Goal: Check status: Check status

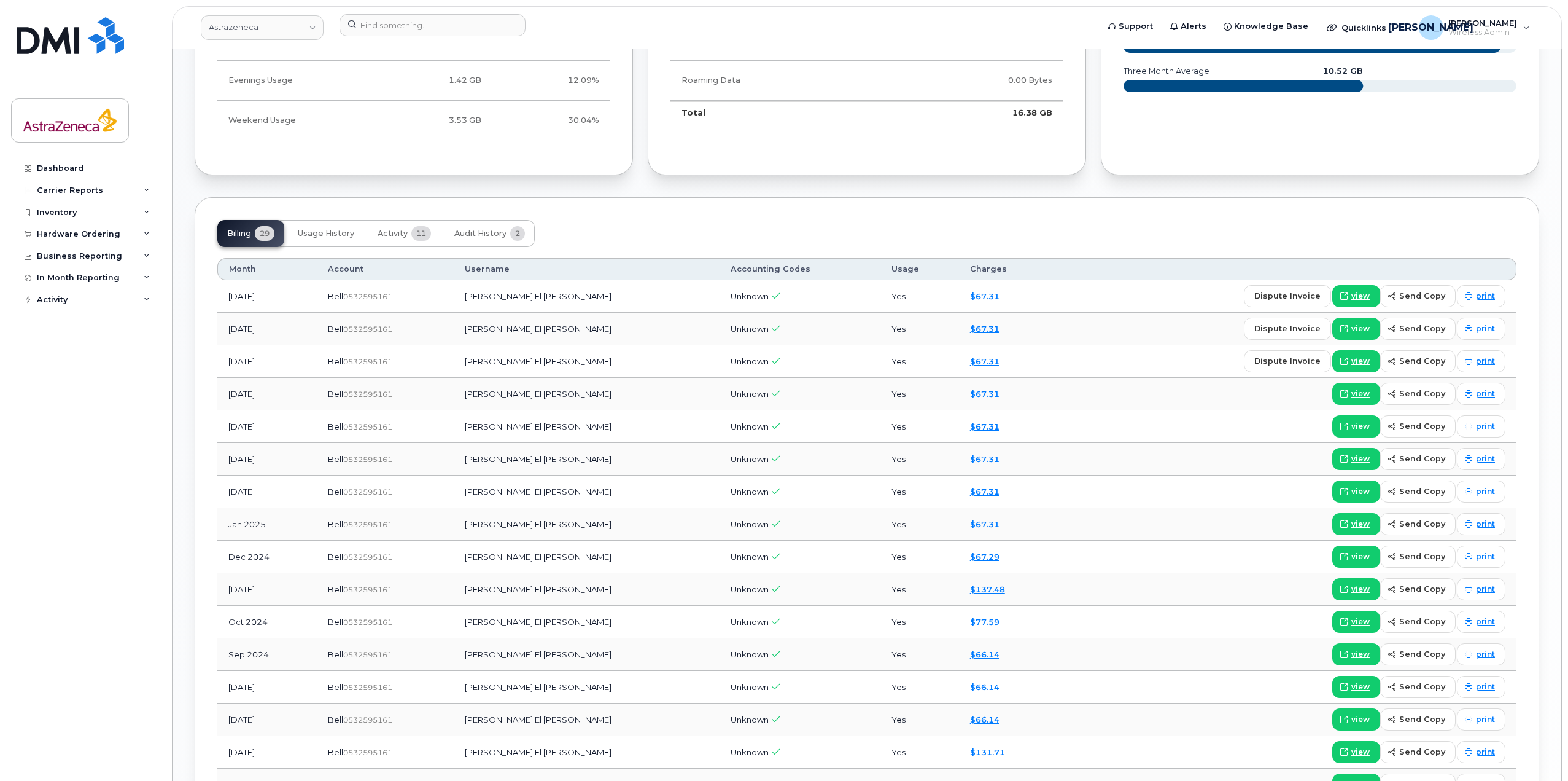
scroll to position [1199, 0]
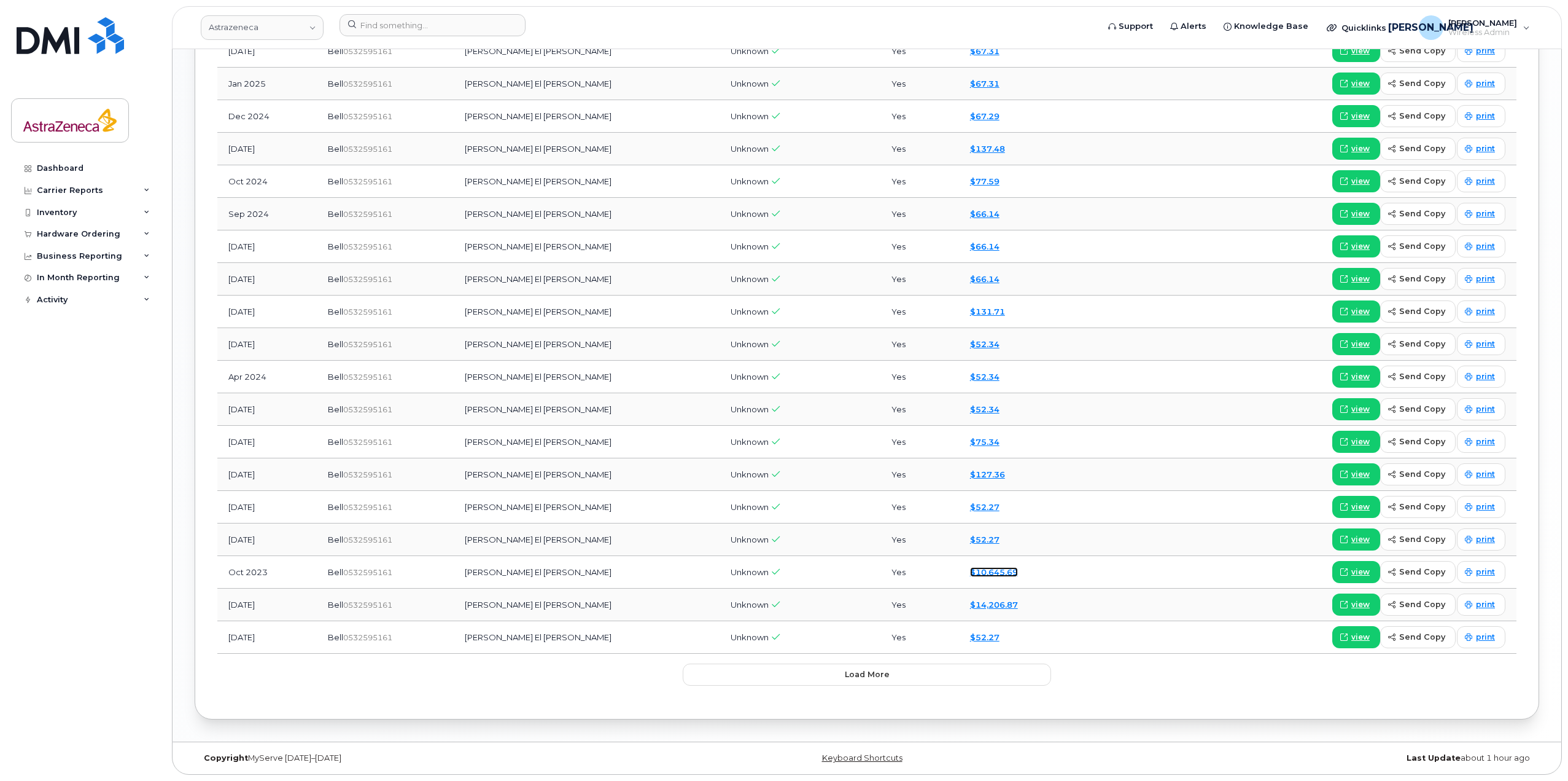
click at [781, 571] on link "$10,645.69" at bounding box center [994, 572] width 48 height 10
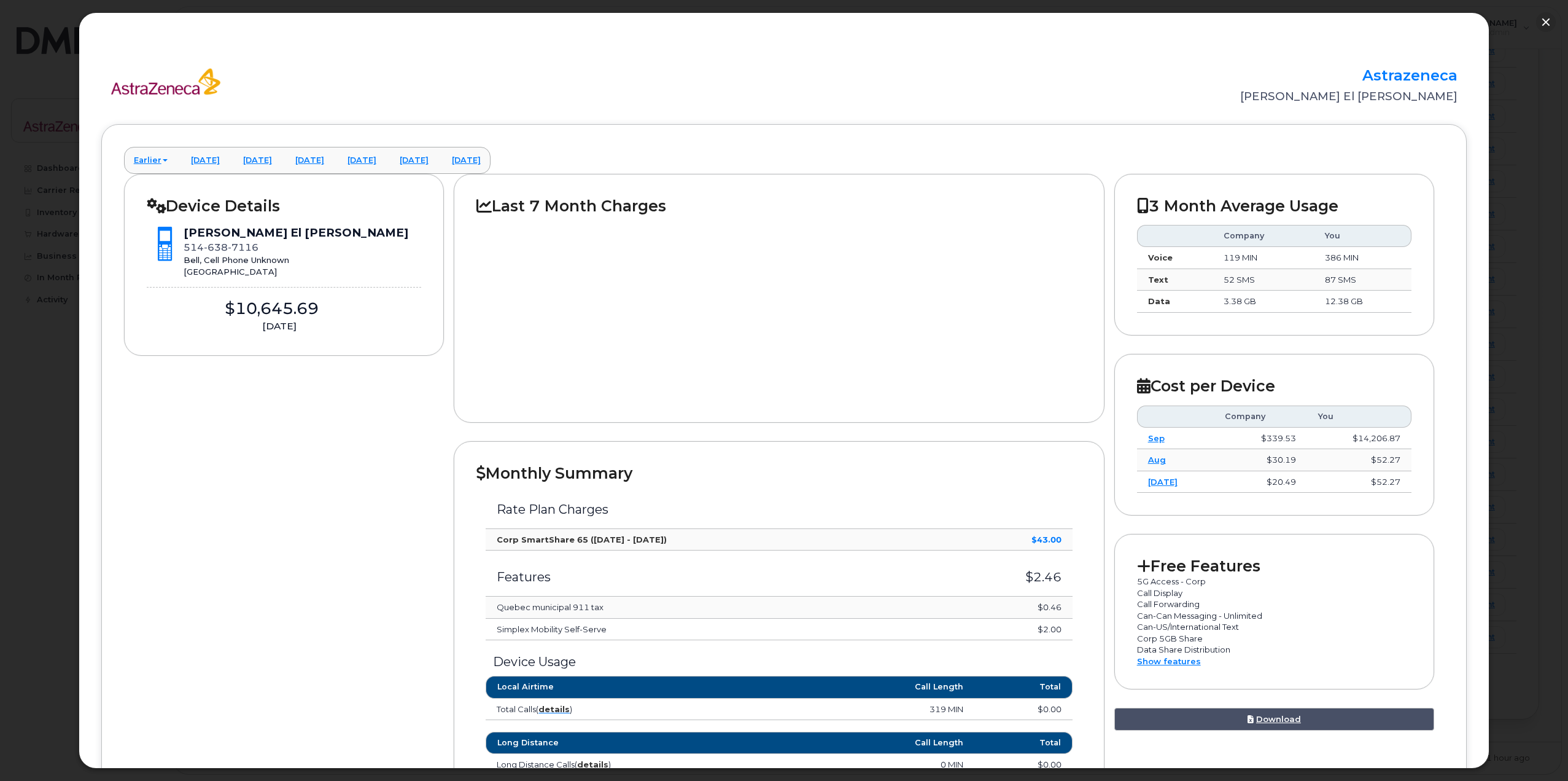
scroll to position [431, 0]
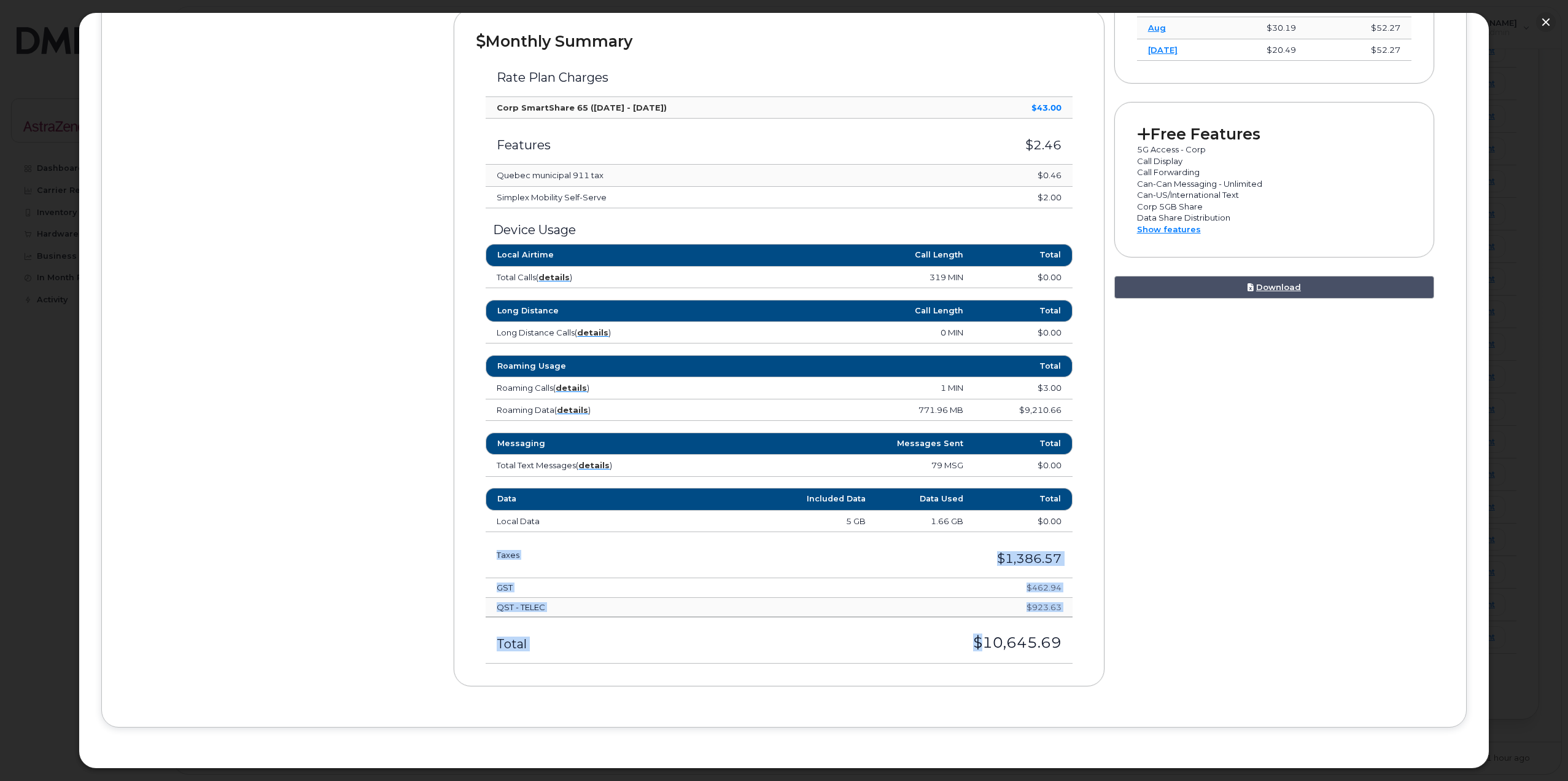
drag, startPoint x: 997, startPoint y: 653, endPoint x: 1186, endPoint y: 656, distance: 189.0
click at [781, 656] on div "Device Details [PERSON_NAME] El [PERSON_NAME] [PHONE_NUMBER] Bell, Cell Phone U…" at bounding box center [784, 223] width 1321 height 962
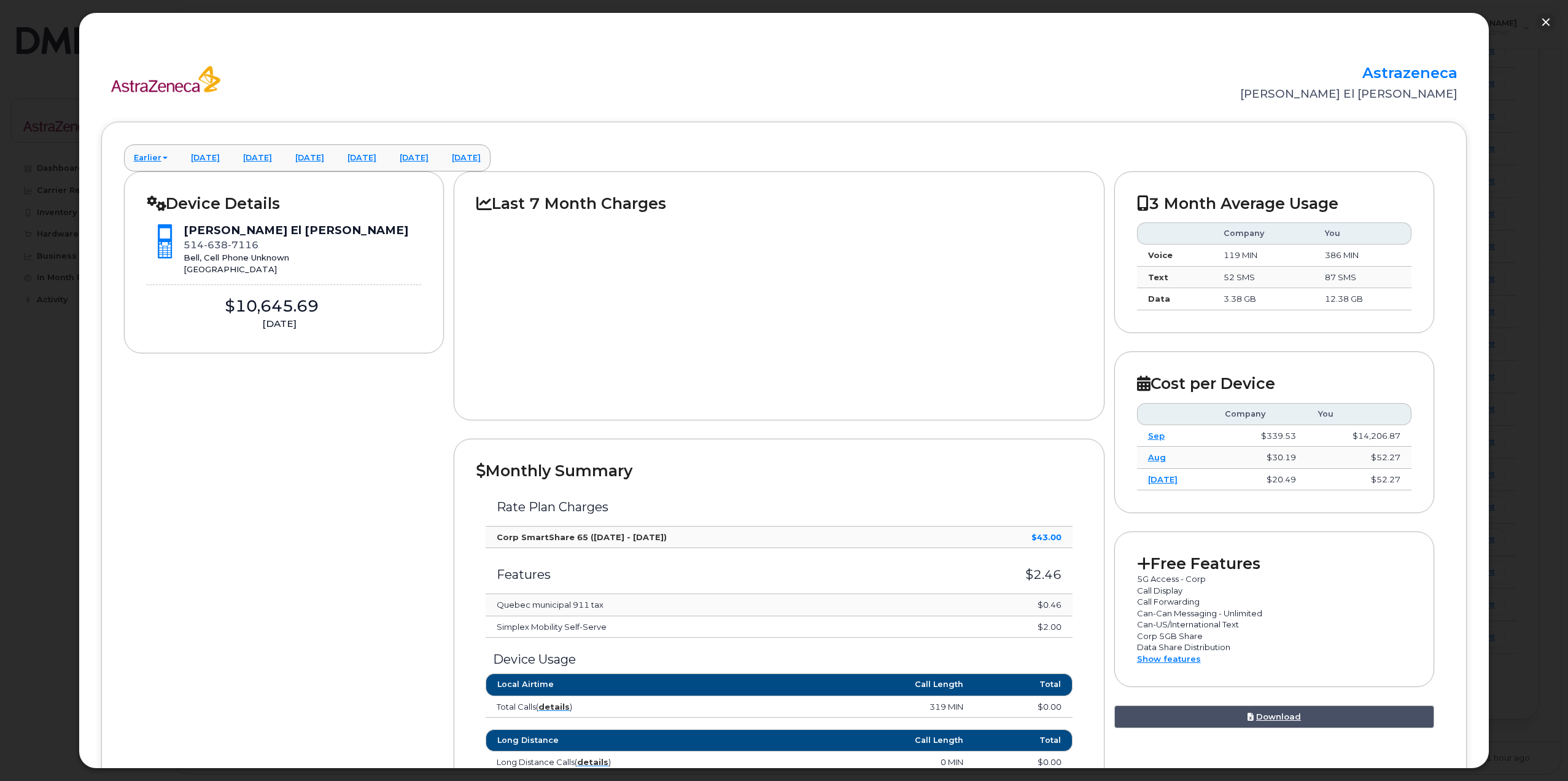
scroll to position [2, 0]
click at [781, 569] on h3 "$2.46" at bounding box center [1004, 575] width 115 height 14
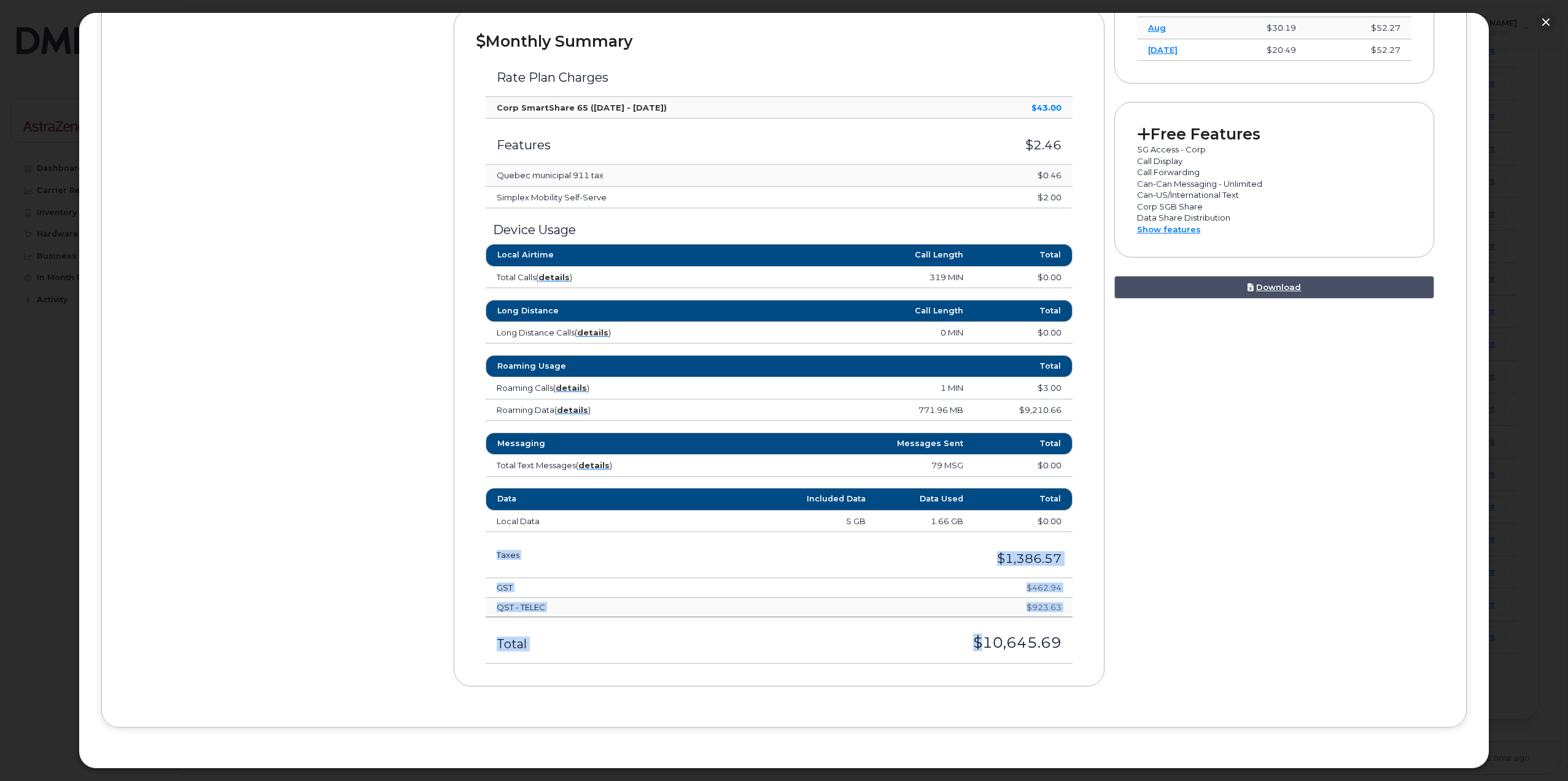
drag, startPoint x: 967, startPoint y: 653, endPoint x: 1130, endPoint y: 656, distance: 163.0
click at [781, 656] on div "Device Details [PERSON_NAME] El [PERSON_NAME] [PHONE_NUMBER] Bell, Cell Phone U…" at bounding box center [784, 223] width 1321 height 962
drag, startPoint x: 859, startPoint y: 521, endPoint x: 913, endPoint y: 521, distance: 54.0
click at [781, 521] on tr "Local Data 5 GB 1.66 GB $0.00" at bounding box center [779, 521] width 586 height 22
click at [781, 521] on td "1.66 GB" at bounding box center [926, 521] width 98 height 22
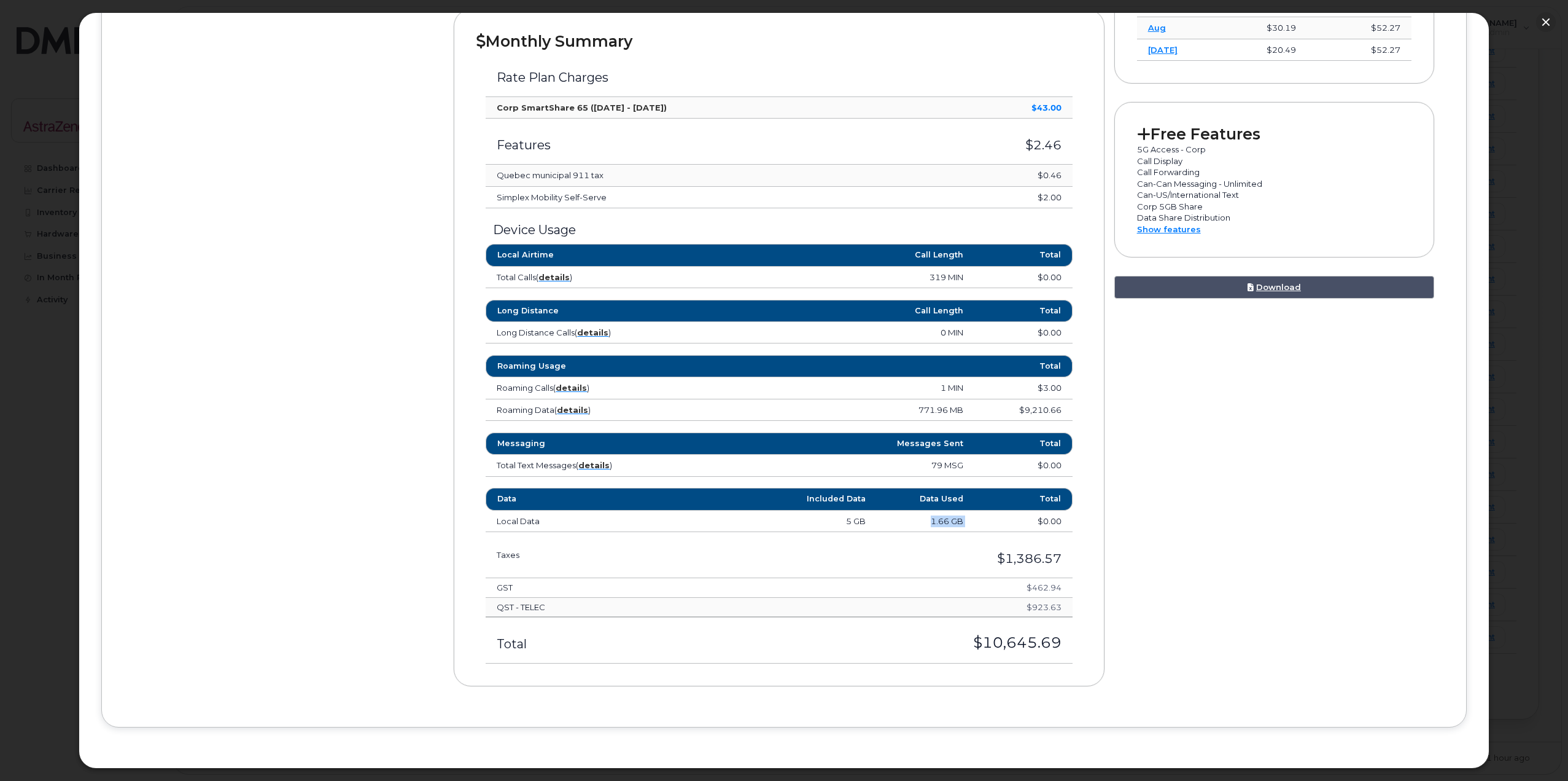
drag, startPoint x: 917, startPoint y: 523, endPoint x: 1001, endPoint y: 515, distance: 84.4
click at [781, 515] on tr "Local Data 5 GB 1.66 GB $0.00" at bounding box center [779, 521] width 586 height 22
drag, startPoint x: 909, startPoint y: 410, endPoint x: 953, endPoint y: 408, distance: 44.0
click at [781, 408] on td "771.96 MB" at bounding box center [852, 410] width 244 height 22
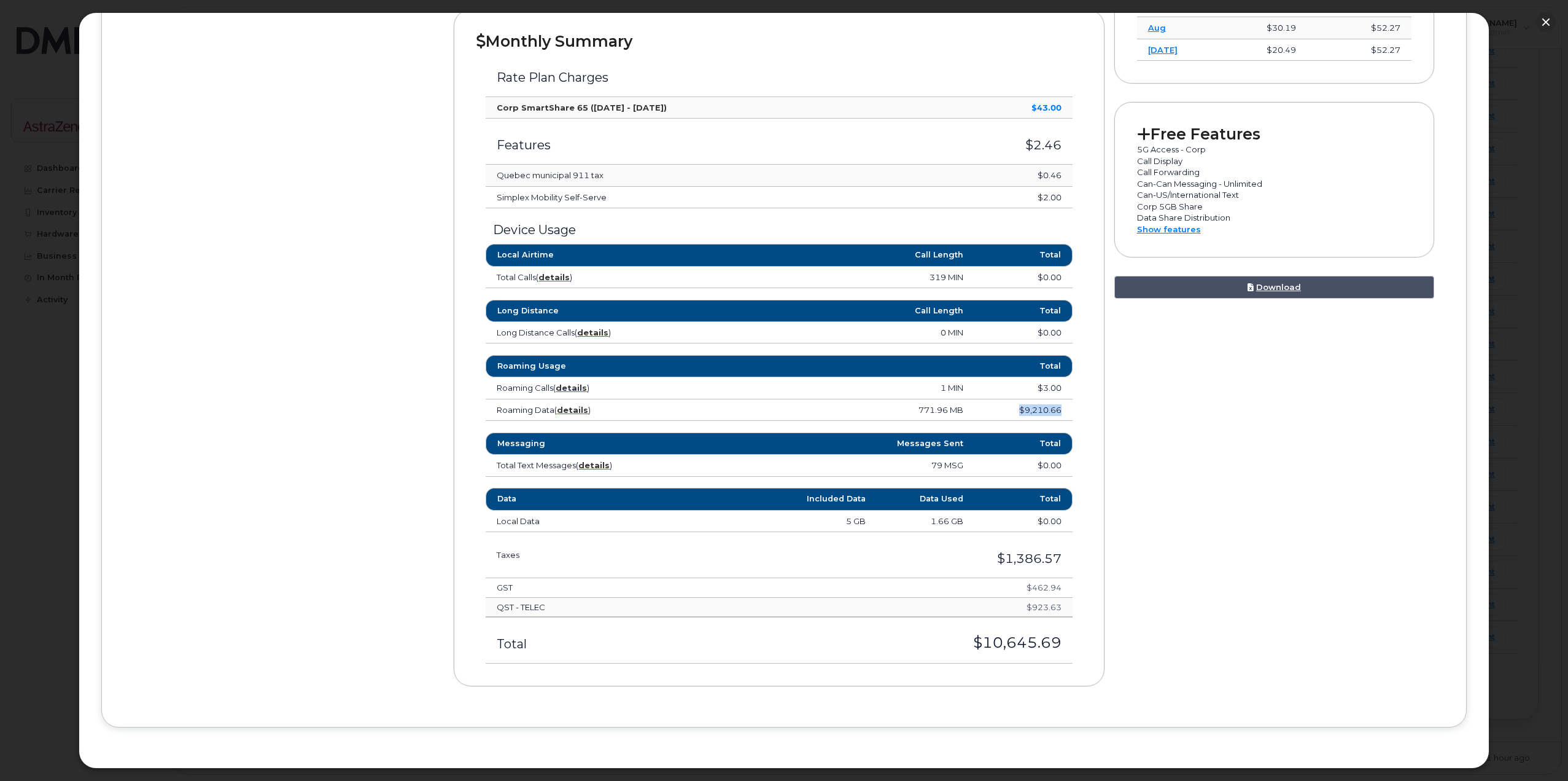
drag, startPoint x: 999, startPoint y: 410, endPoint x: 1063, endPoint y: 410, distance: 64.0
click at [781, 410] on td "$9,210.66" at bounding box center [1023, 410] width 98 height 22
click at [781, 414] on td "$9,210.66" at bounding box center [1023, 410] width 98 height 22
click at [606, 408] on td "Roaming Data ( details )" at bounding box center [607, 410] width 244 height 22
click at [577, 412] on strong "details" at bounding box center [572, 410] width 31 height 10
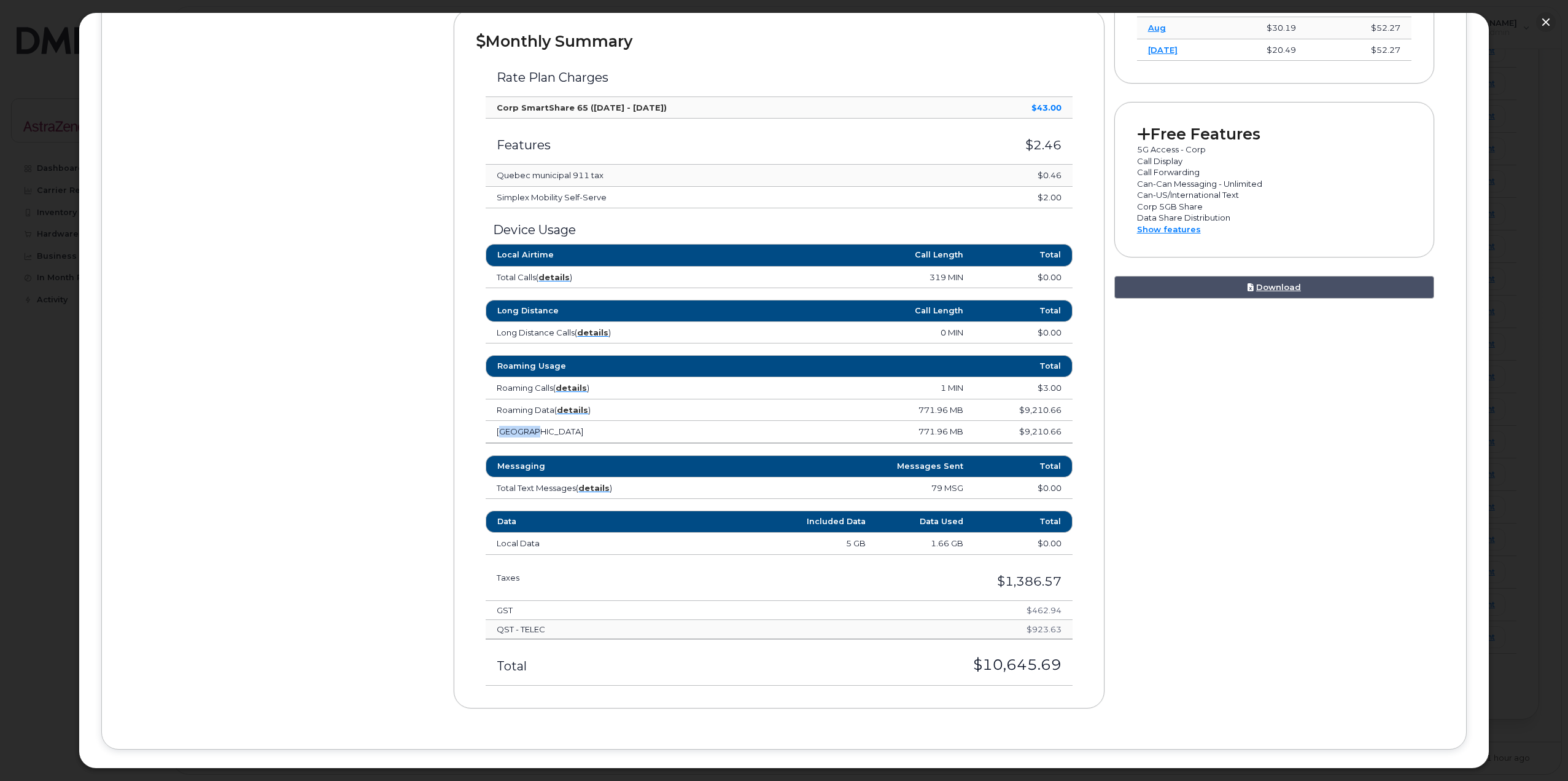
drag, startPoint x: 487, startPoint y: 432, endPoint x: 537, endPoint y: 438, distance: 50.4
click at [537, 438] on td "[GEOGRAPHIC_DATA]" at bounding box center [607, 431] width 244 height 22
drag, startPoint x: 911, startPoint y: 431, endPoint x: 977, endPoint y: 429, distance: 66.0
click at [781, 429] on tr "[GEOGRAPHIC_DATA] 771.96 MB $9,210.66" at bounding box center [779, 431] width 586 height 22
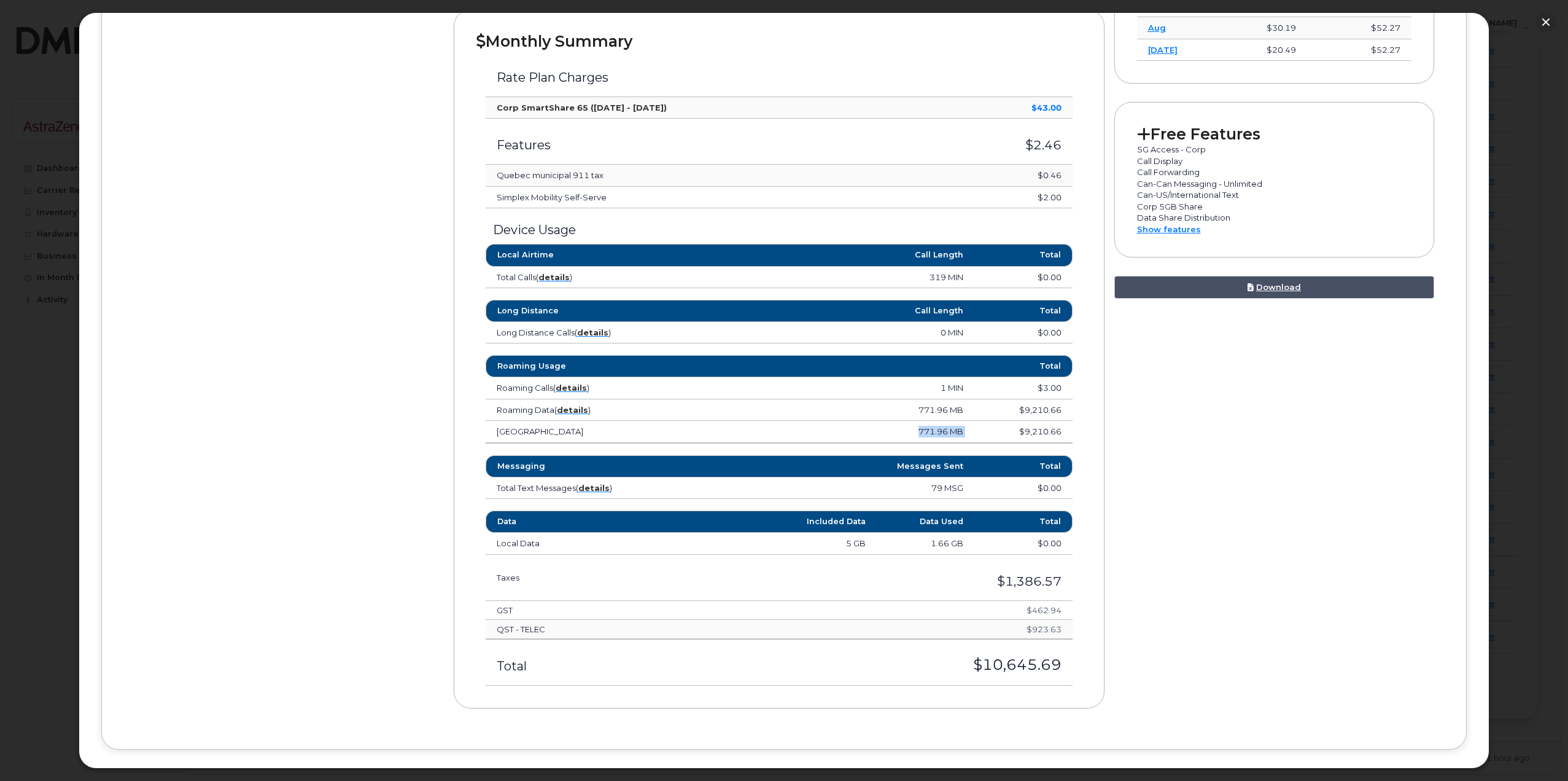
click at [781, 429] on td "$9,210.66" at bounding box center [1023, 431] width 98 height 22
drag, startPoint x: 916, startPoint y: 428, endPoint x: 994, endPoint y: 429, distance: 78.0
click at [781, 429] on tr "[GEOGRAPHIC_DATA] 771.96 MB $9,210.66" at bounding box center [779, 431] width 586 height 22
click at [781, 429] on td "$9,210.66" at bounding box center [1023, 431] width 98 height 22
drag, startPoint x: 1013, startPoint y: 434, endPoint x: 1093, endPoint y: 436, distance: 80.0
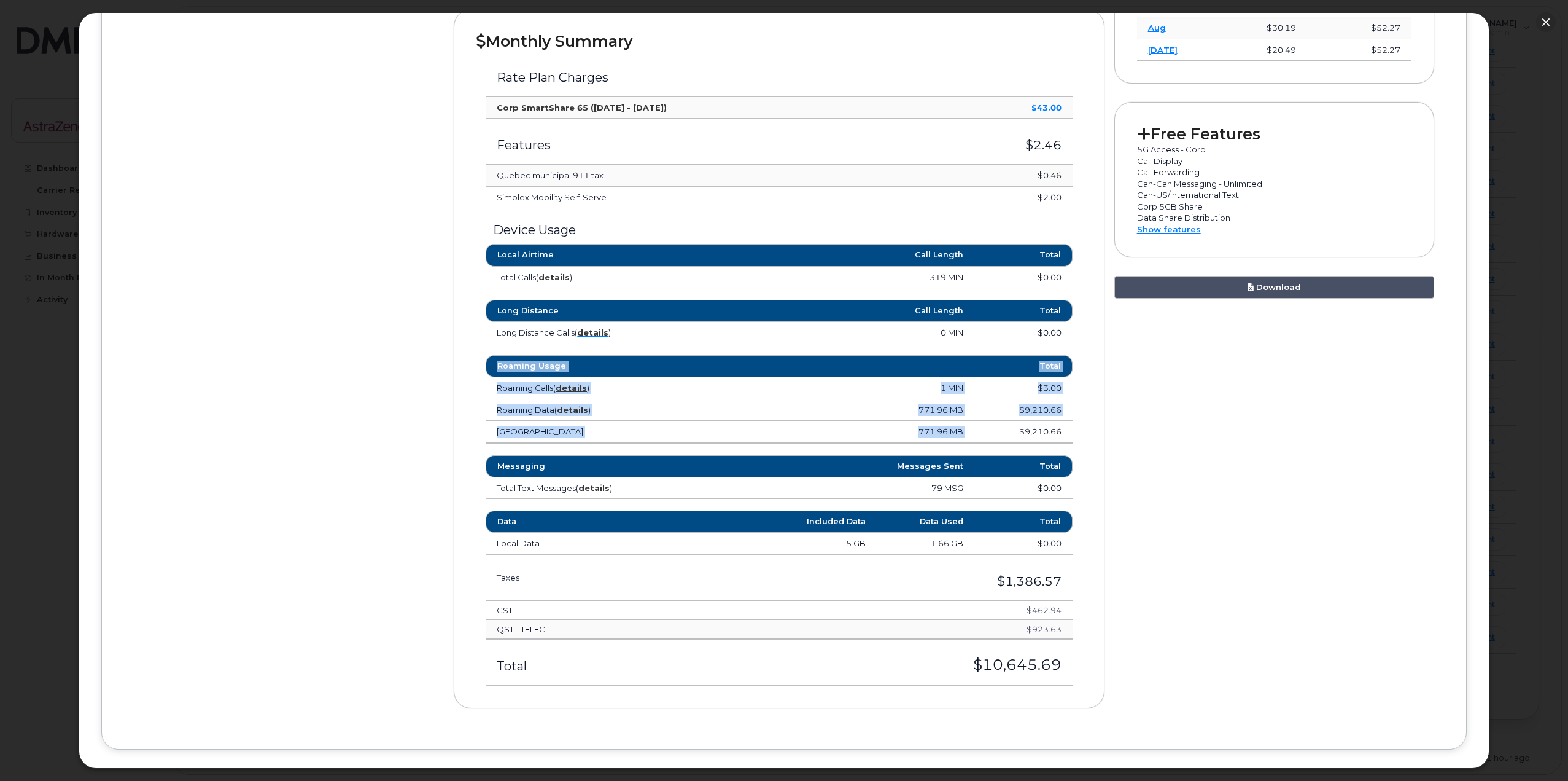
click at [781, 436] on div "Monthly Summary Rate Plan Charges Corp SmartShare 65 ([DATE] - [DATE]) $43.00 F…" at bounding box center [779, 359] width 650 height 699
drag, startPoint x: 908, startPoint y: 428, endPoint x: 966, endPoint y: 431, distance: 58.1
click at [781, 431] on td "771.96 MB" at bounding box center [852, 431] width 244 height 22
drag, startPoint x: 1020, startPoint y: 431, endPoint x: 1062, endPoint y: 438, distance: 42.6
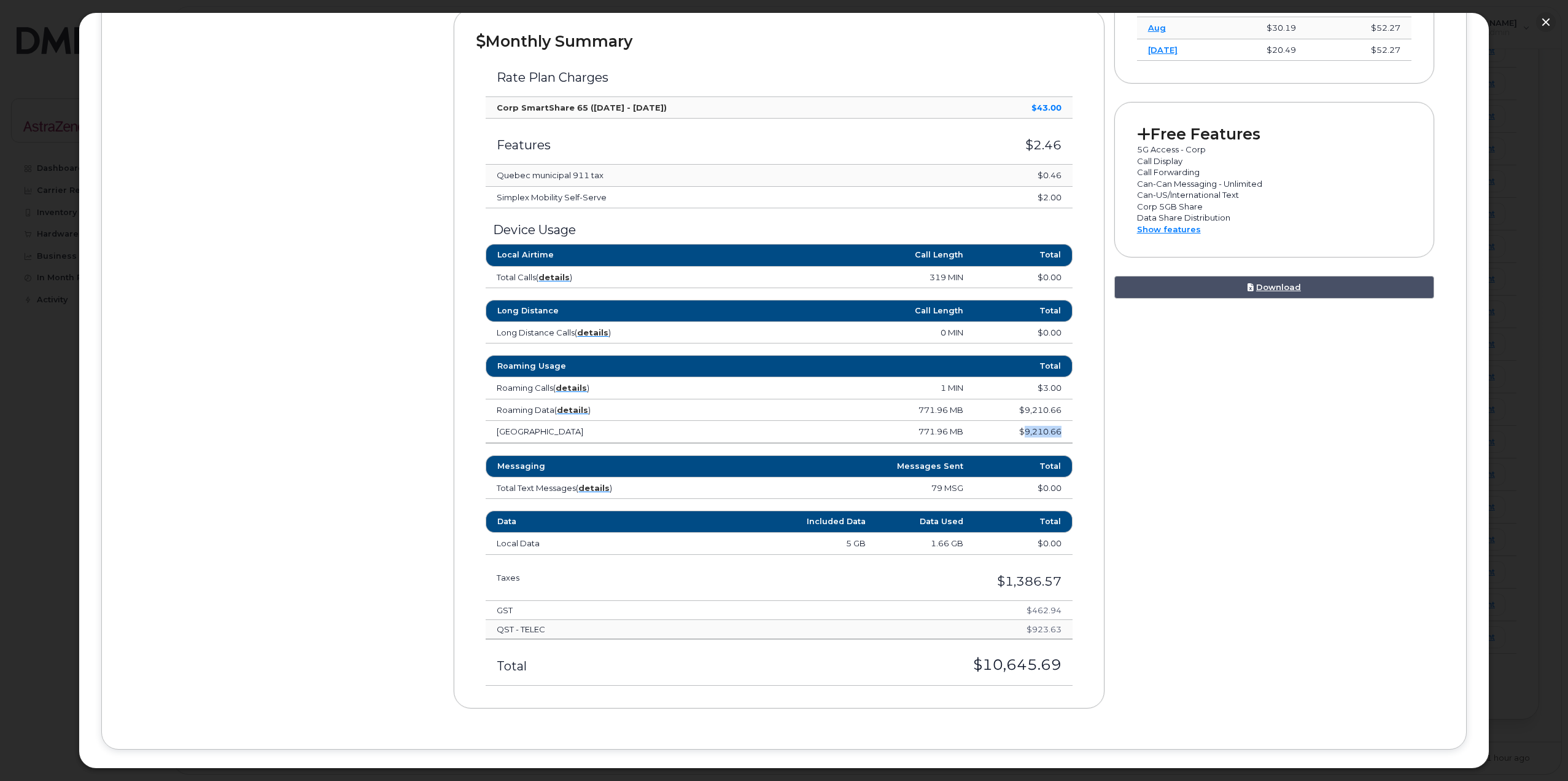
click at [781, 438] on td "$9,210.66" at bounding box center [1023, 431] width 98 height 22
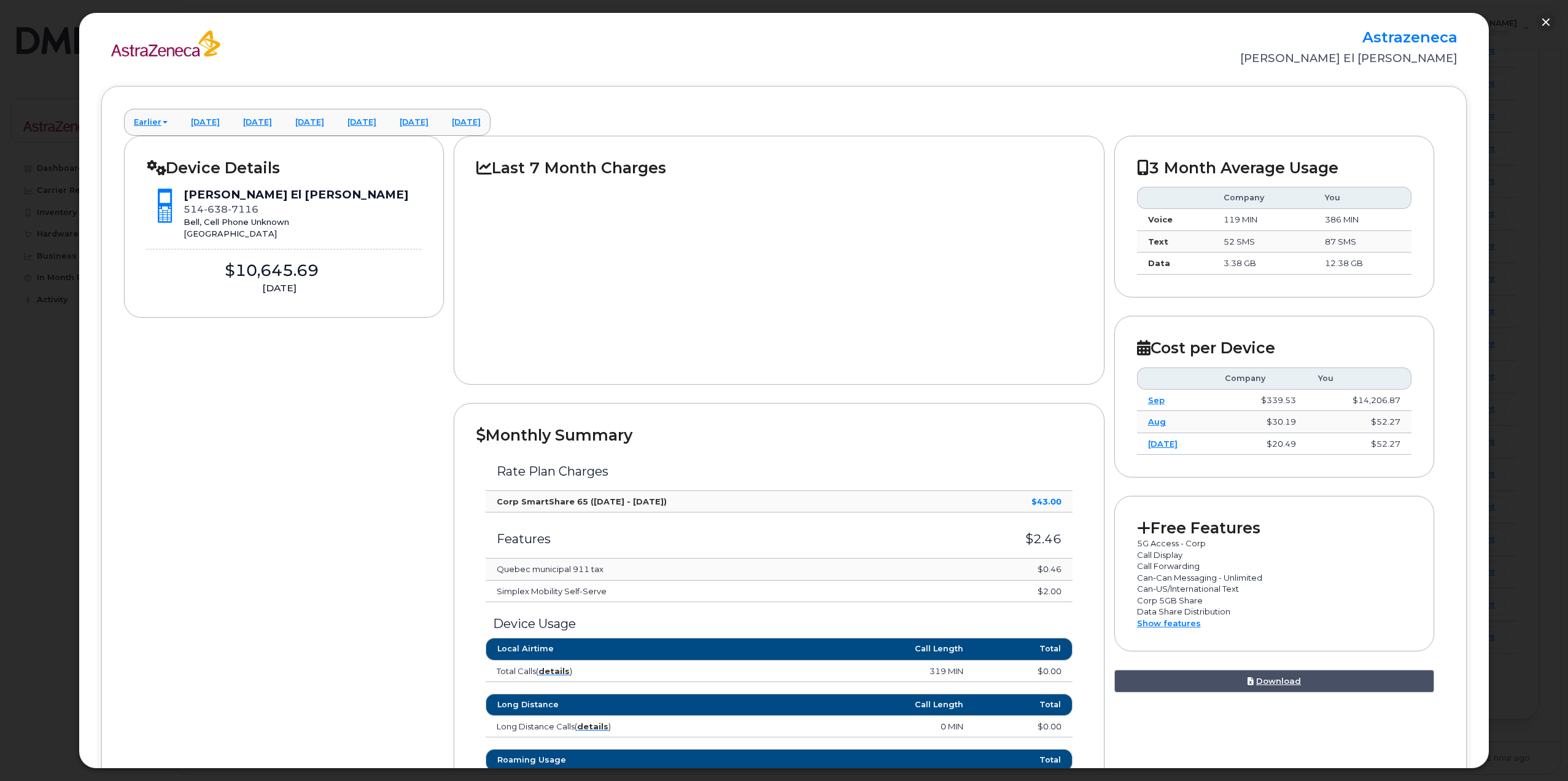
scroll to position [0, 0]
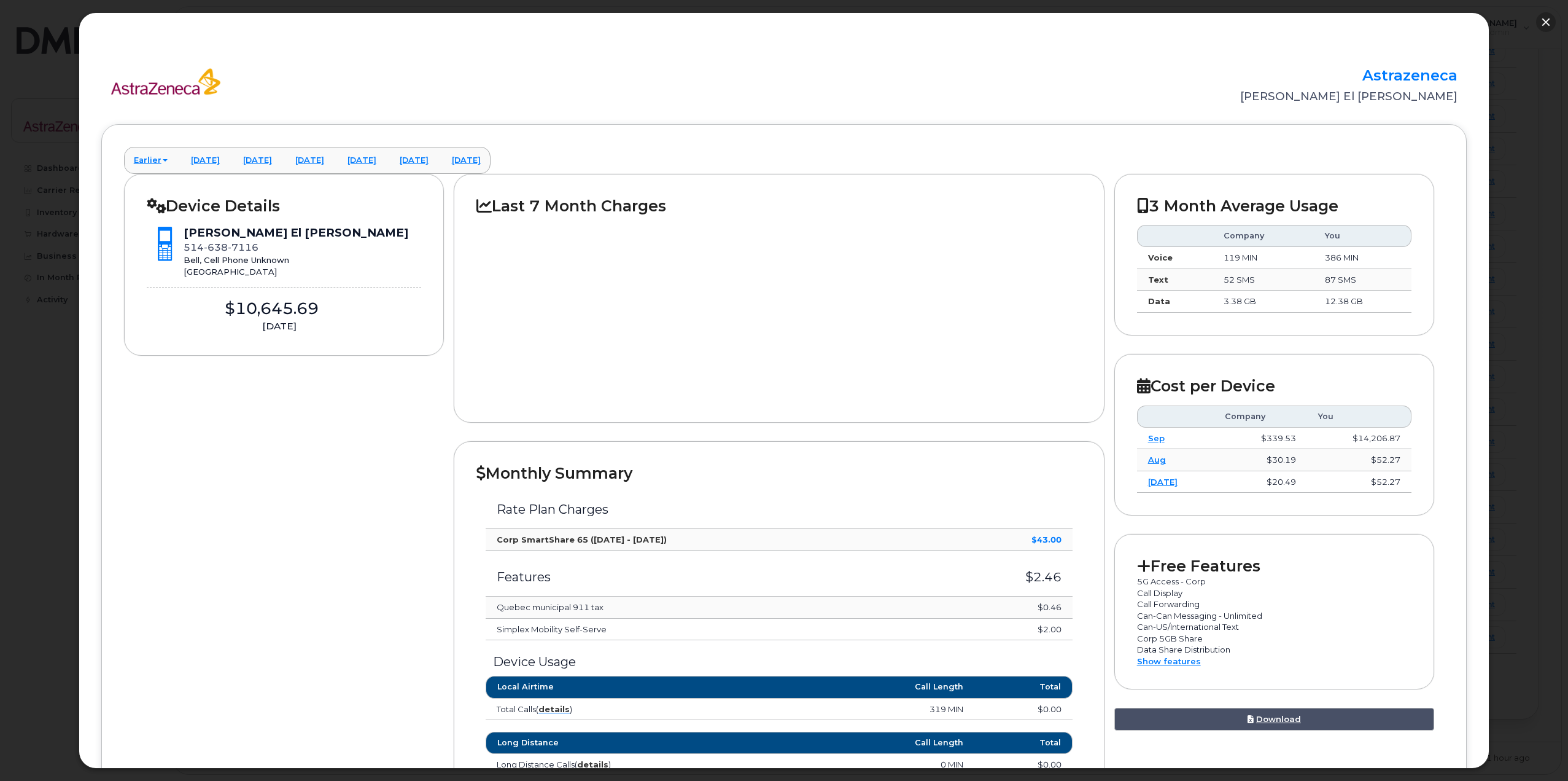
click at [781, 17] on button "button" at bounding box center [1546, 22] width 20 height 20
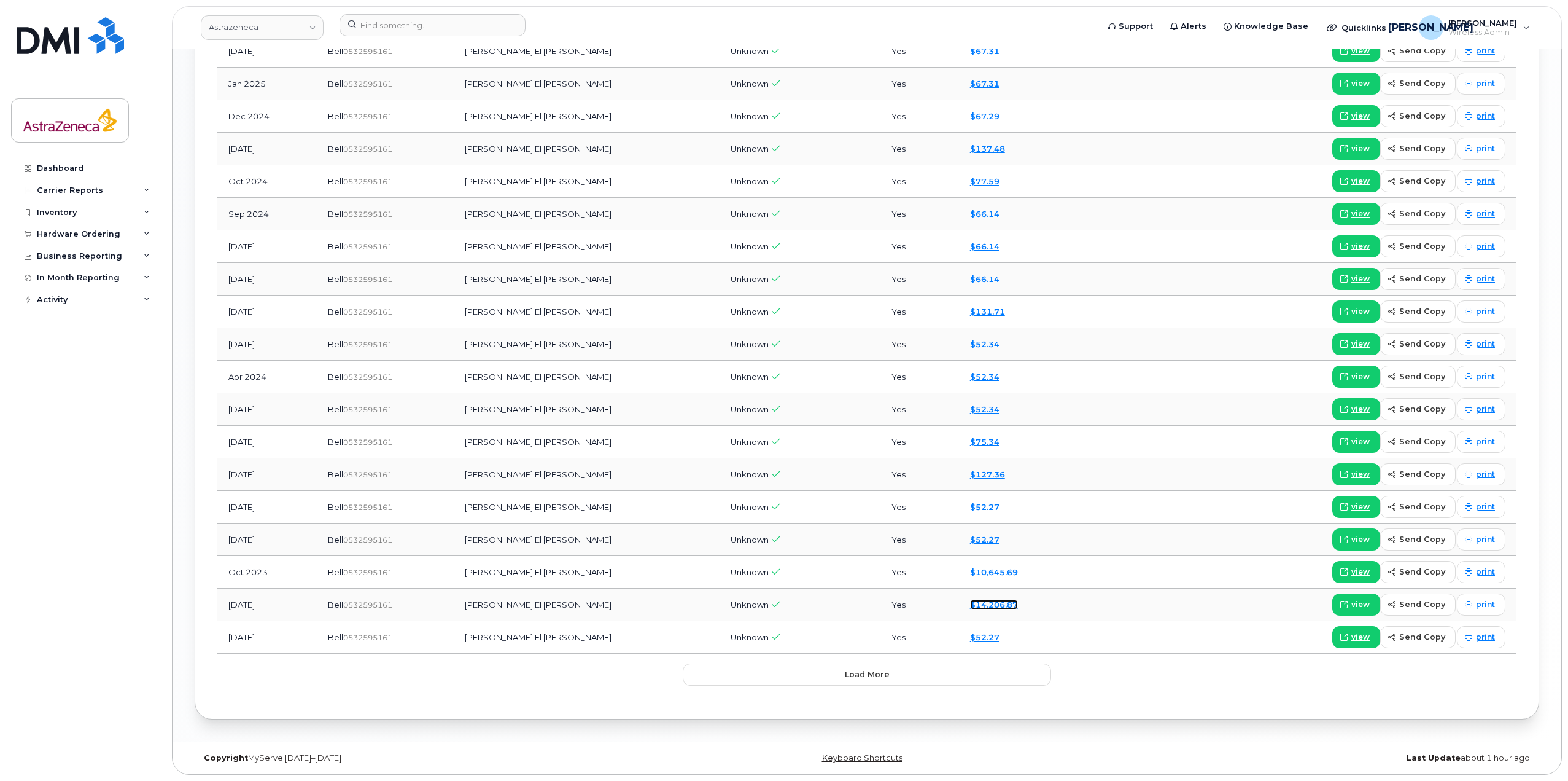
click at [781, 604] on link "$14,206.87" at bounding box center [994, 605] width 48 height 10
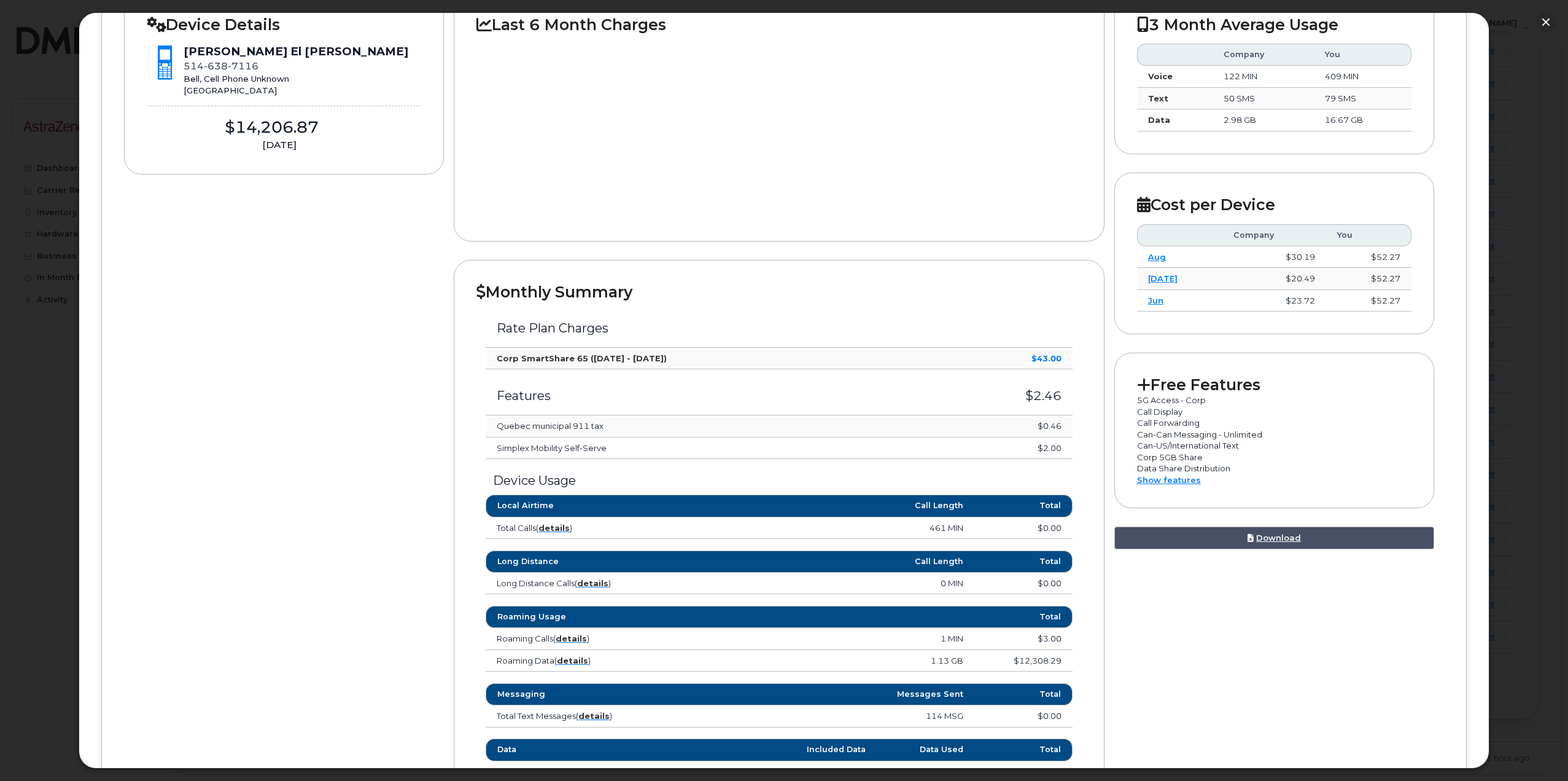
scroll to position [368, 0]
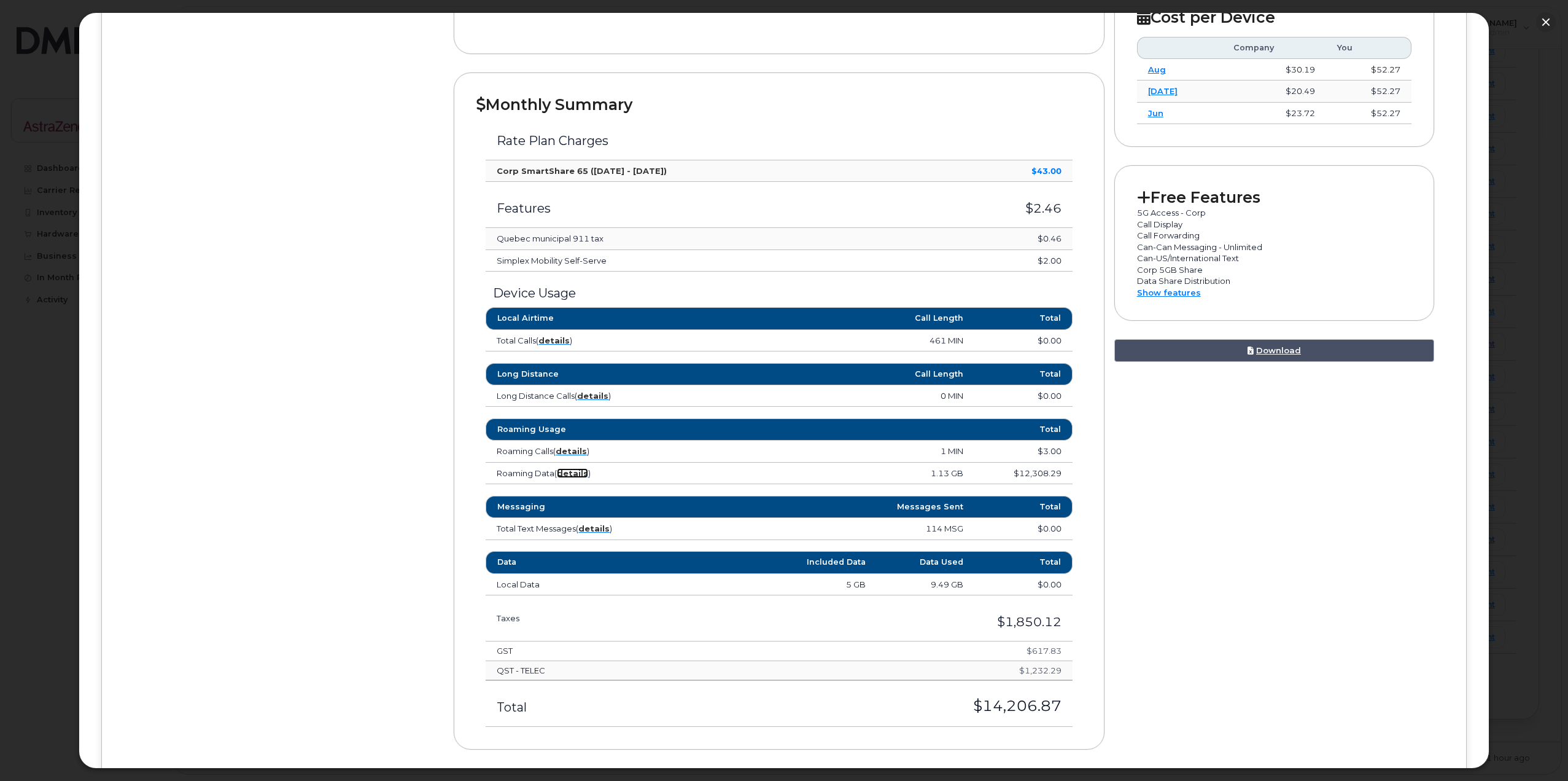
click at [576, 472] on strong "details" at bounding box center [572, 473] width 31 height 10
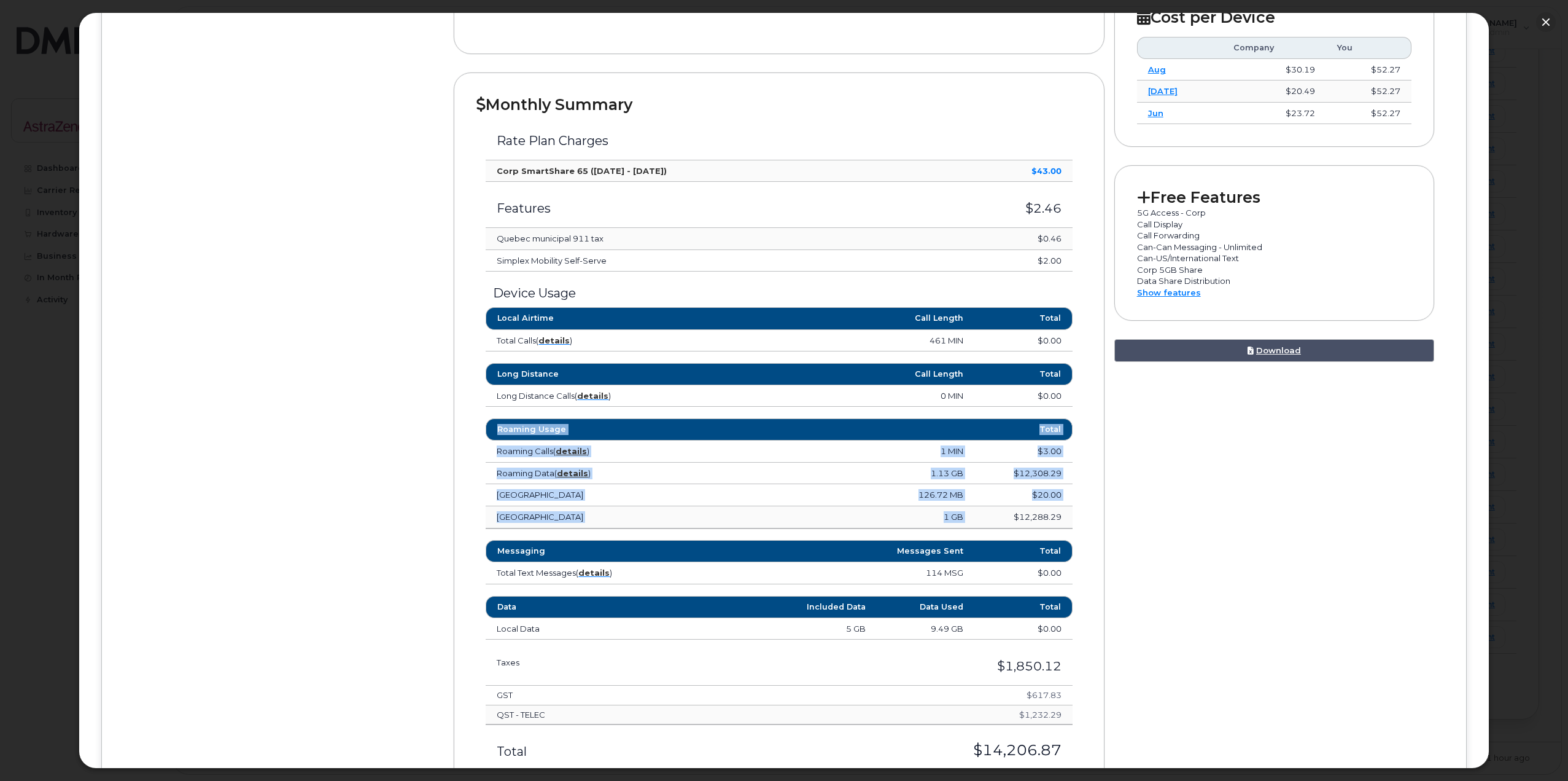
drag, startPoint x: 1008, startPoint y: 520, endPoint x: 1071, endPoint y: 517, distance: 63.1
click at [781, 517] on div "Roaming Usage Total Roaming Calls ( details ) 1 MIN $3.00 [GEOGRAPHIC_DATA] 1 M…" at bounding box center [779, 474] width 605 height 110
